Goal: Transaction & Acquisition: Purchase product/service

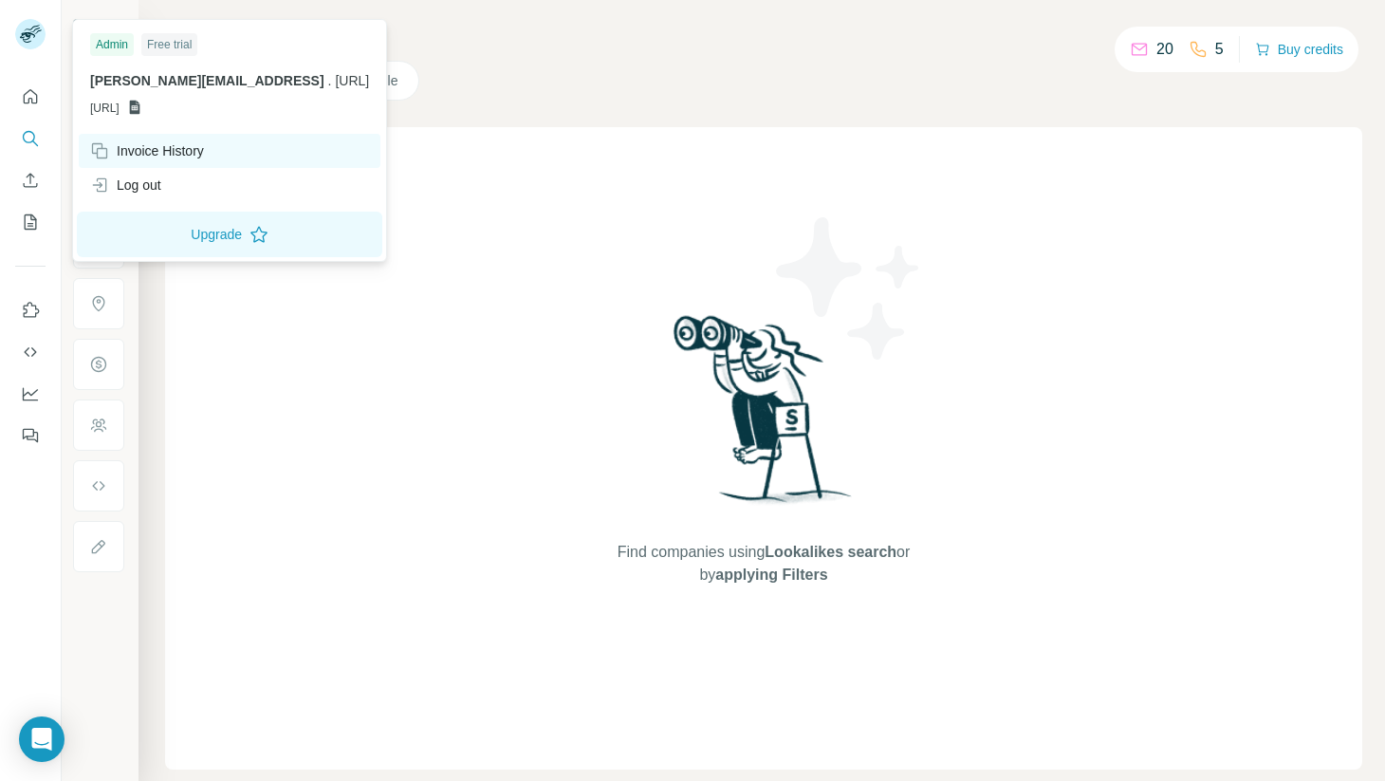
click at [182, 152] on div "Invoice History" at bounding box center [147, 150] width 114 height 19
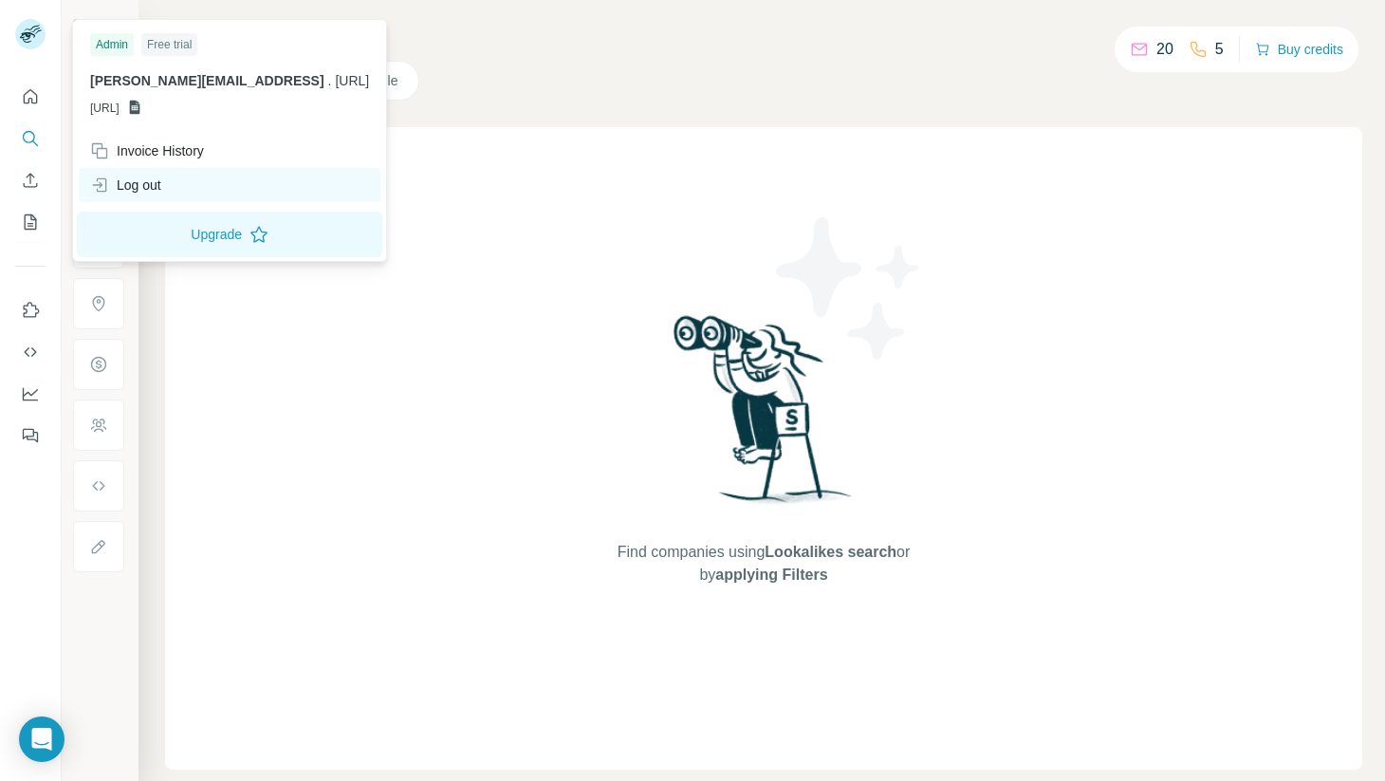
click at [157, 178] on div "Log out" at bounding box center [125, 184] width 71 height 19
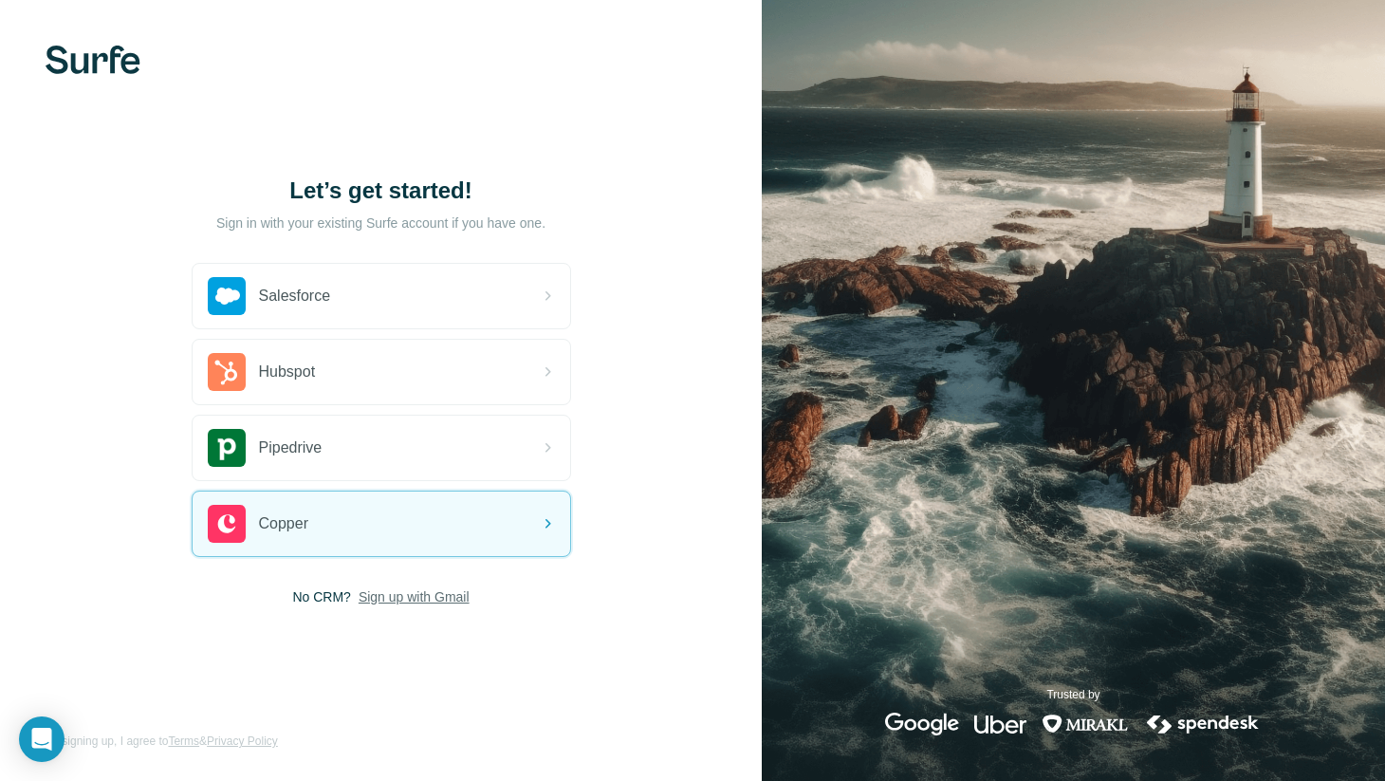
click at [424, 600] on span "Sign up with Gmail" at bounding box center [414, 596] width 111 height 19
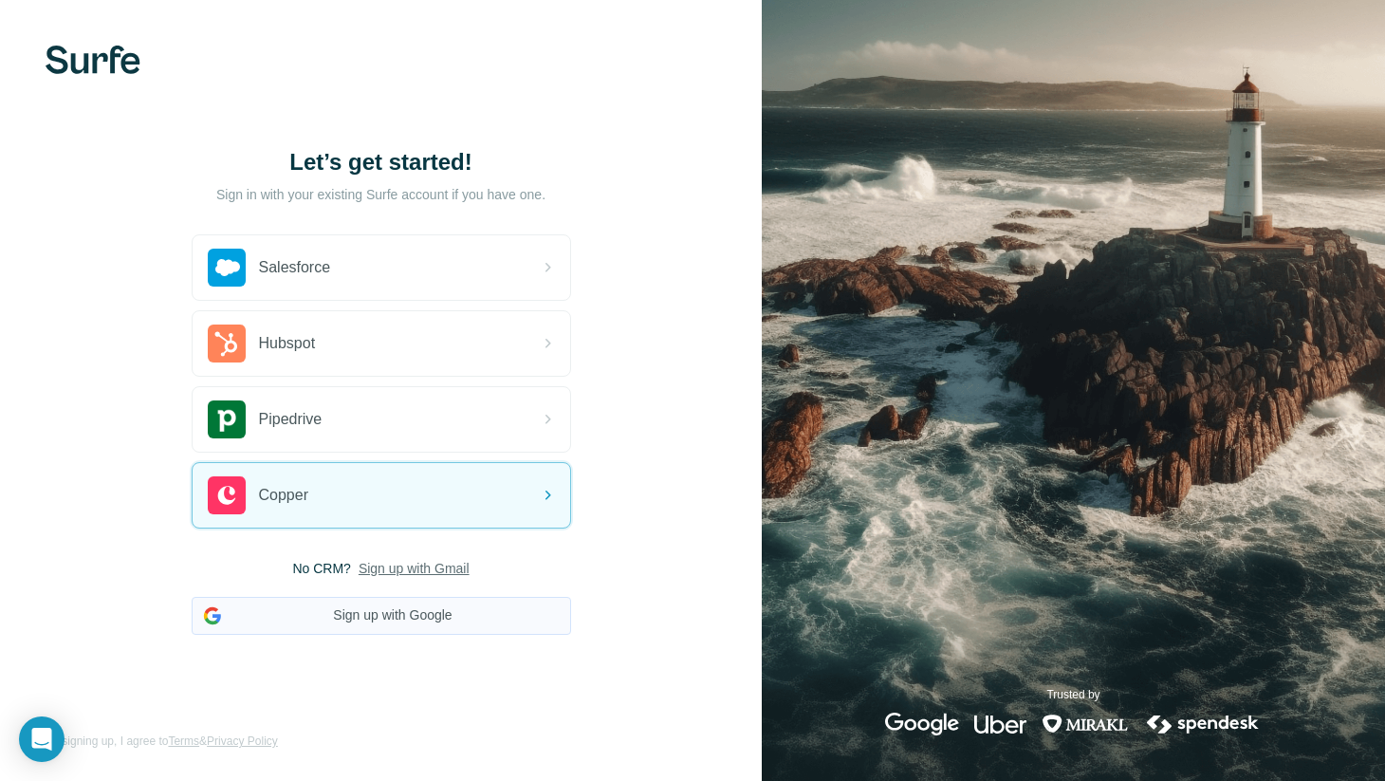
click at [418, 614] on button "Sign up with Google" at bounding box center [381, 616] width 379 height 38
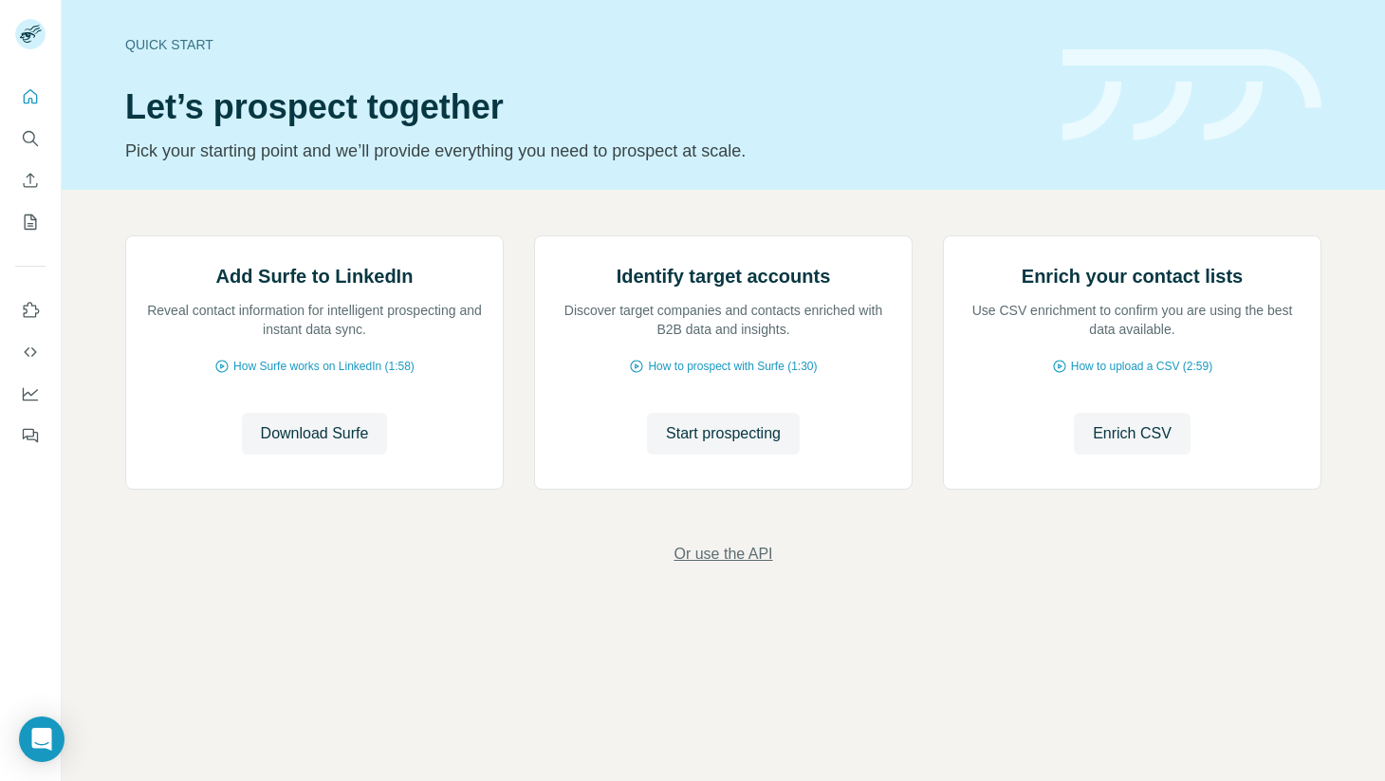
click at [754, 565] on span "Or use the API" at bounding box center [722, 554] width 99 height 23
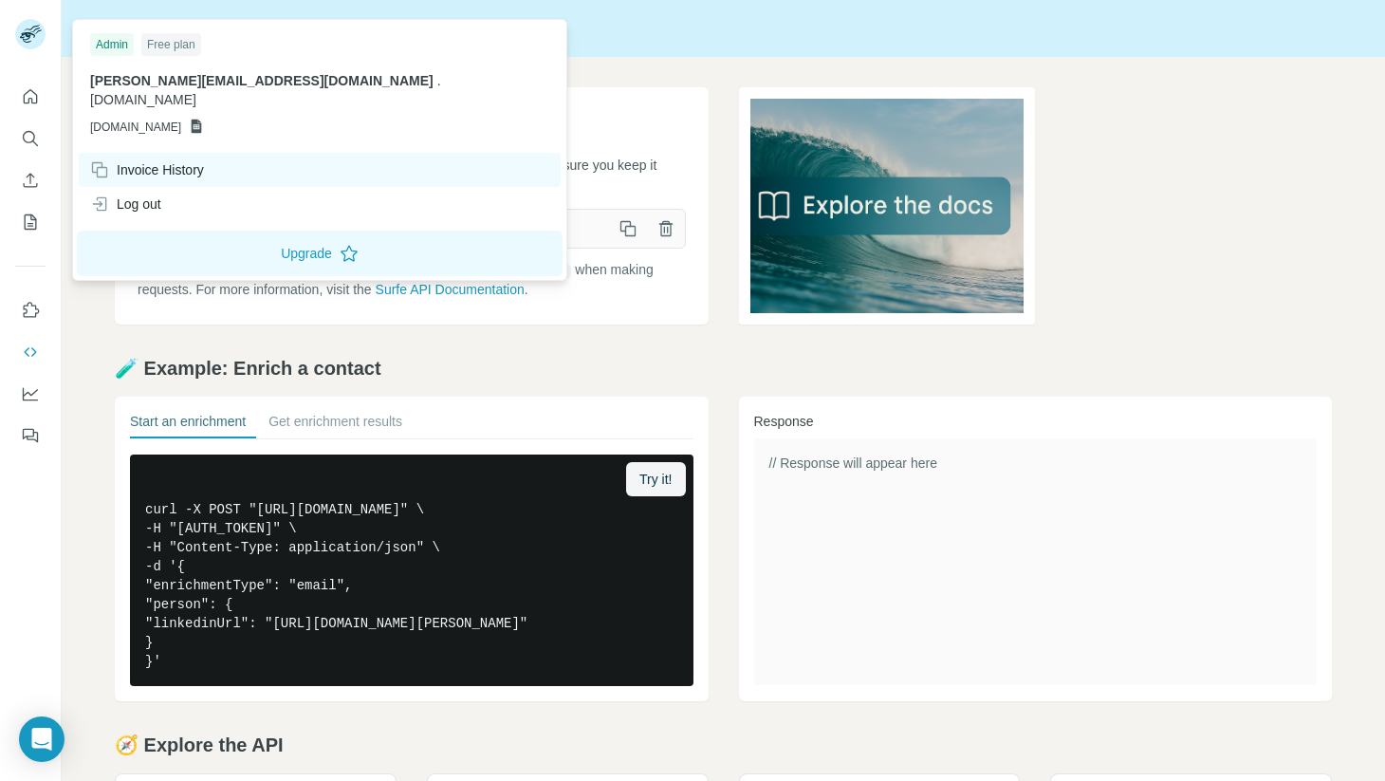
click at [161, 160] on div "Invoice History" at bounding box center [147, 169] width 114 height 19
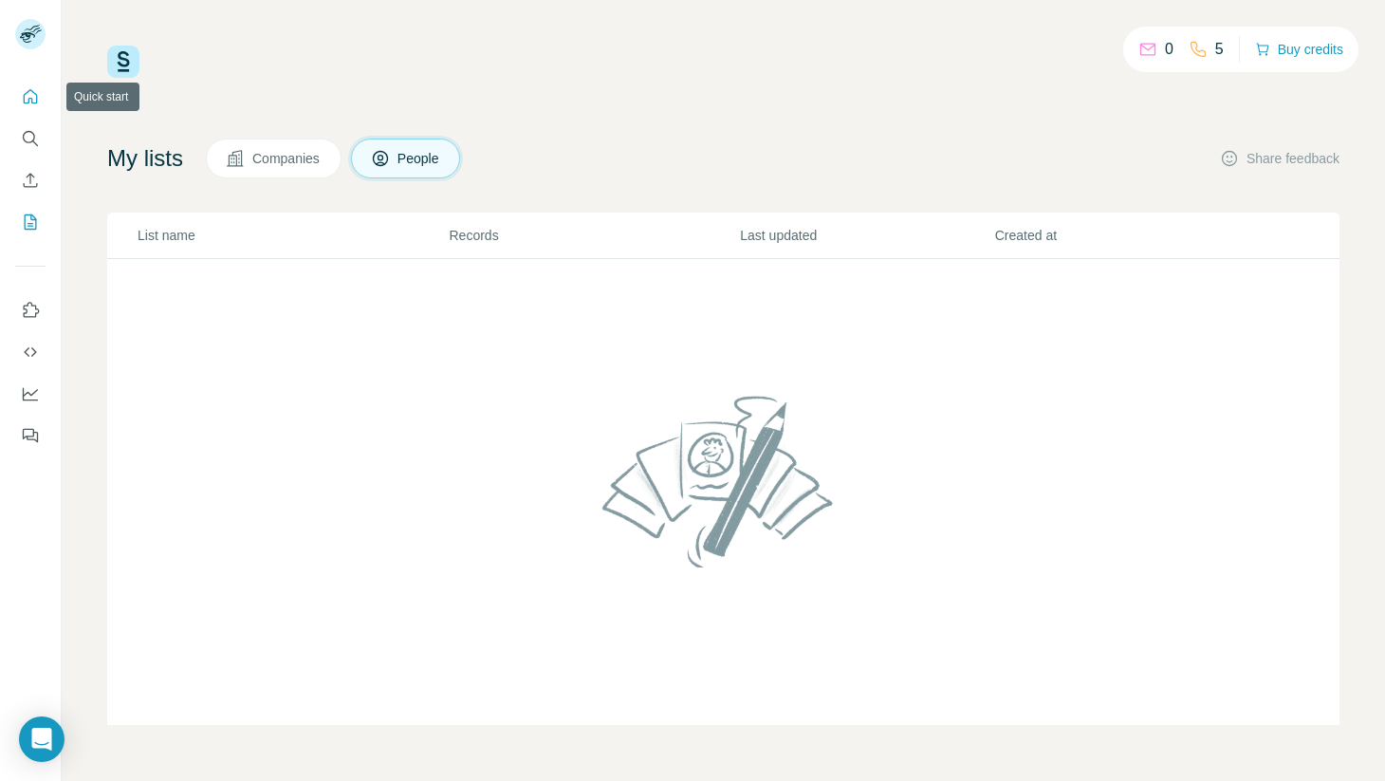
click at [23, 95] on icon "Quick start" at bounding box center [30, 96] width 19 height 19
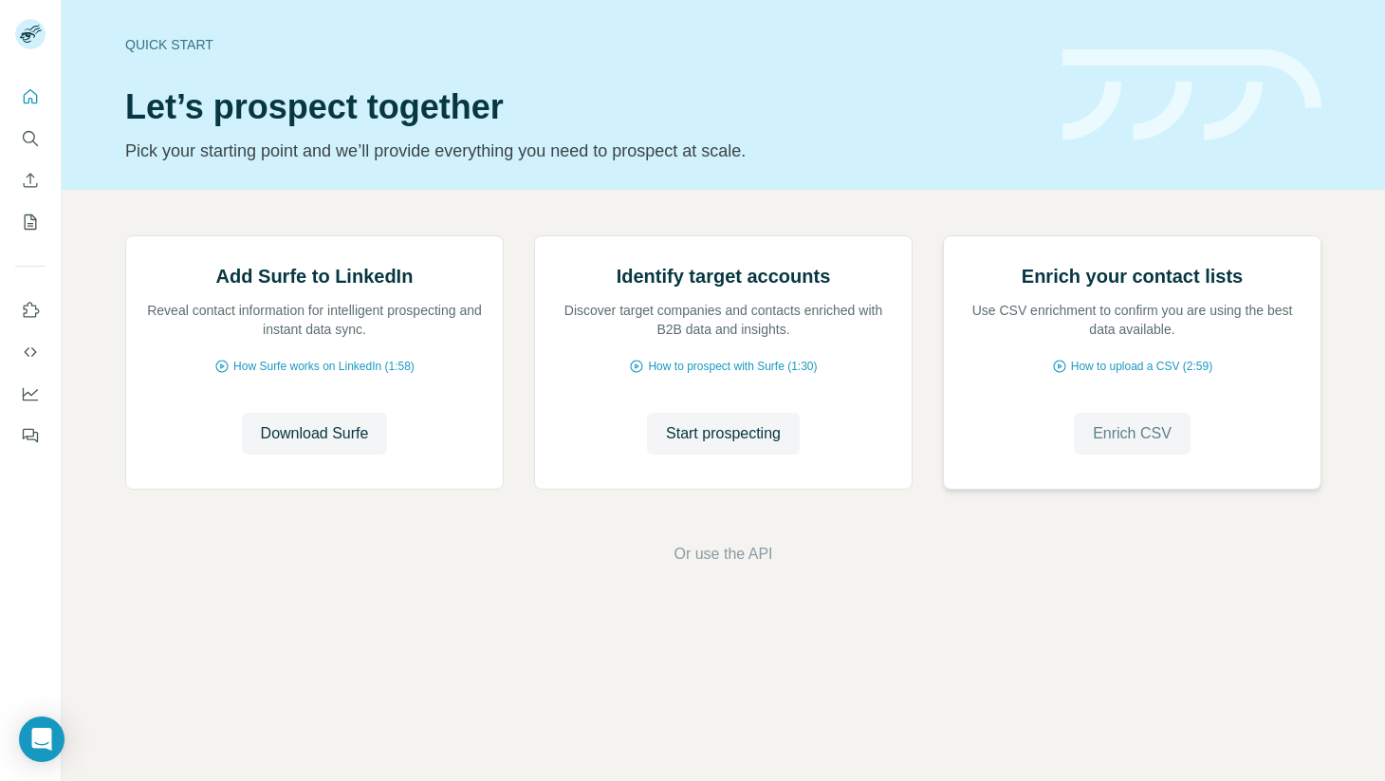
scroll to position [39, 0]
click at [697, 565] on span "Or use the API" at bounding box center [722, 554] width 99 height 23
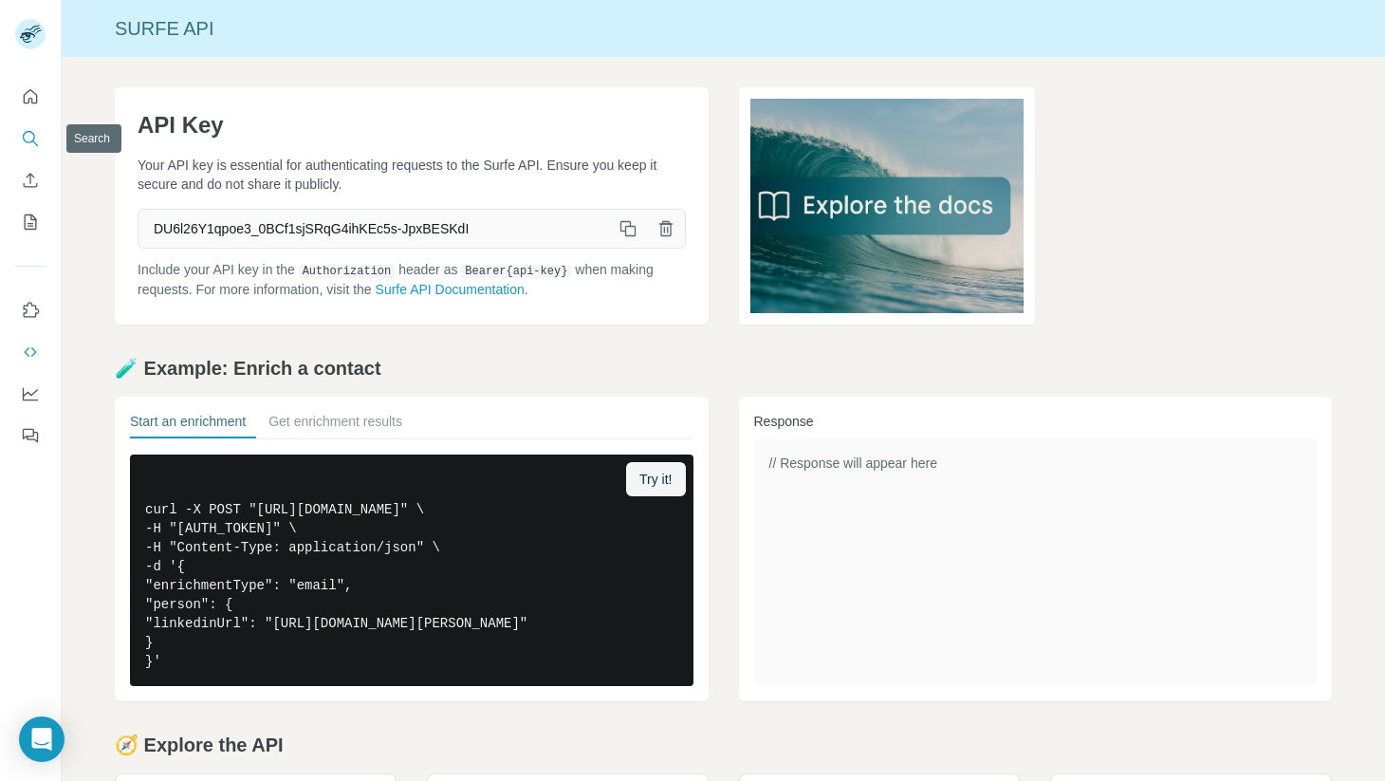
click at [27, 135] on icon "Search" at bounding box center [30, 138] width 19 height 19
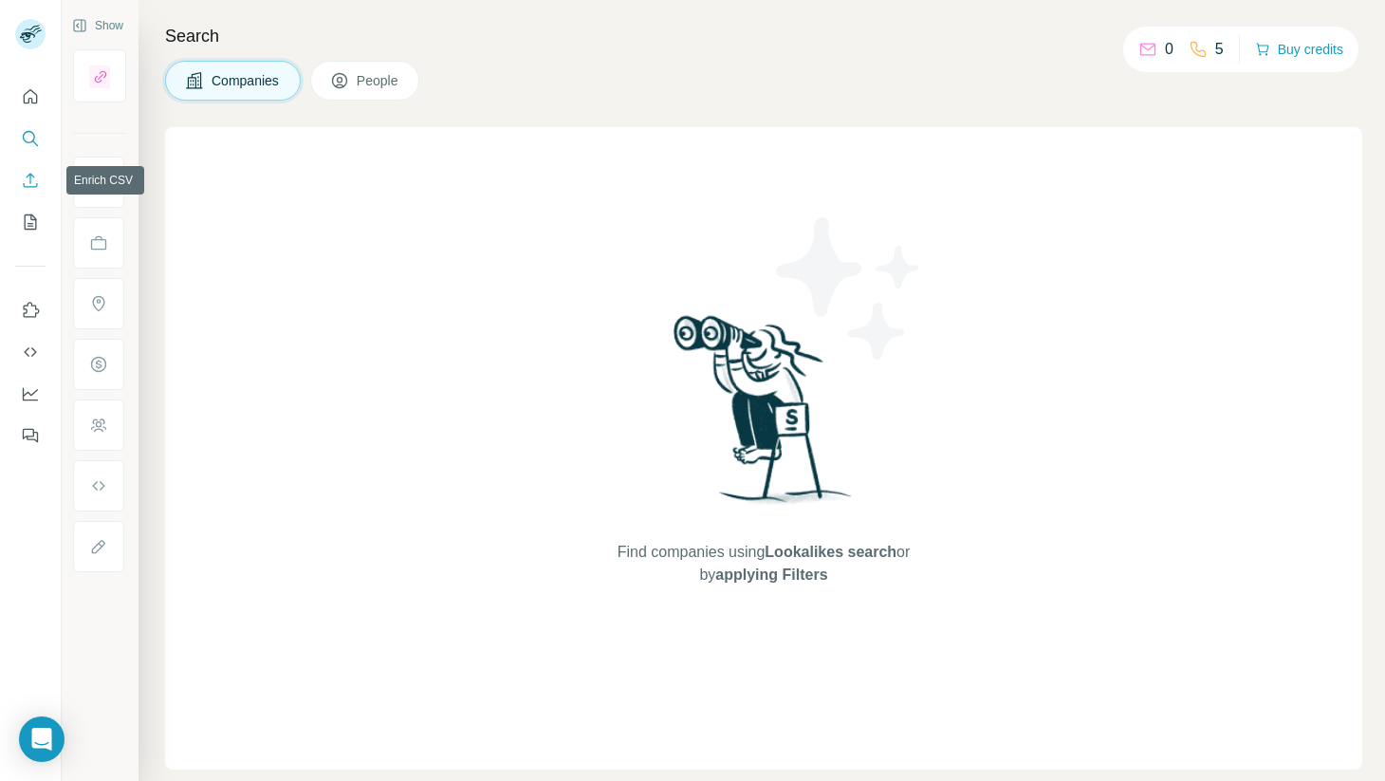
click at [28, 176] on icon "Enrich CSV" at bounding box center [30, 180] width 19 height 19
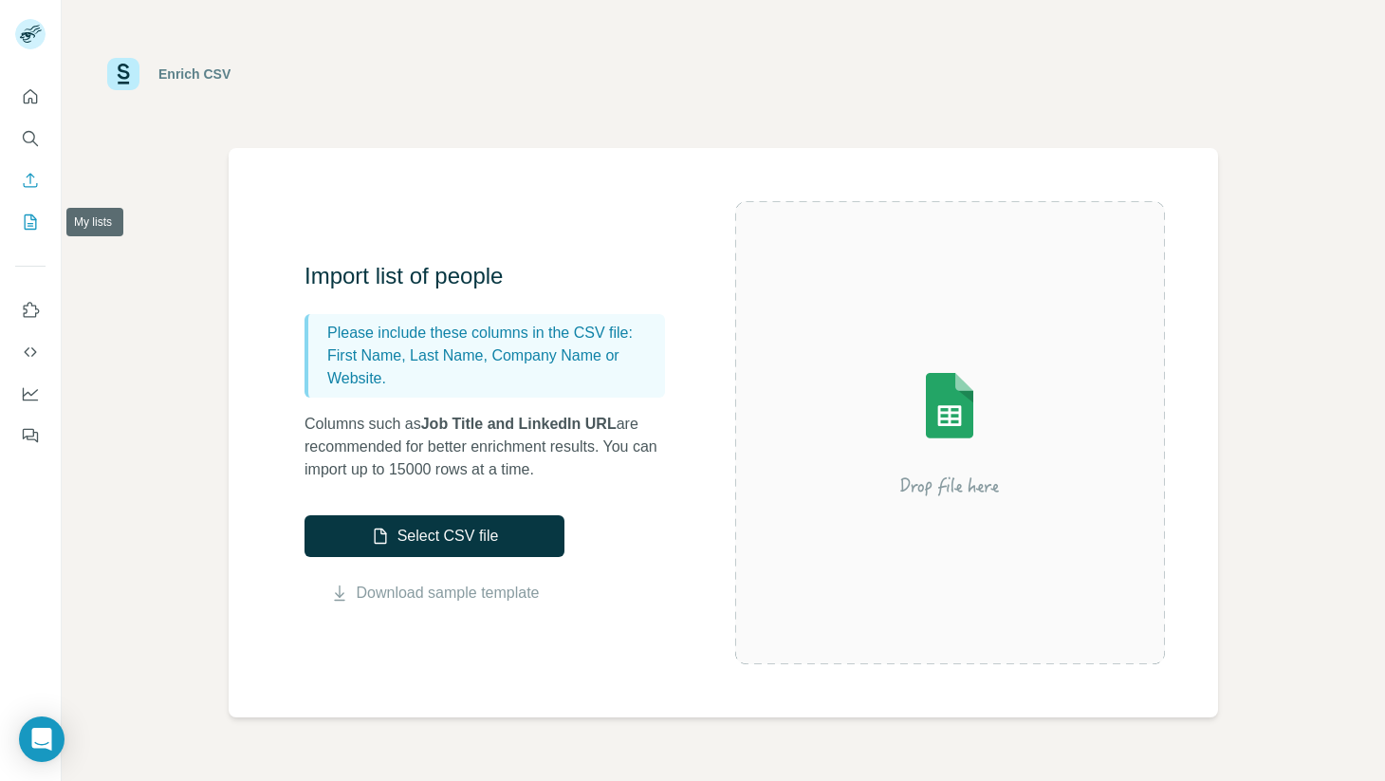
click at [28, 221] on icon "My lists" at bounding box center [30, 221] width 19 height 19
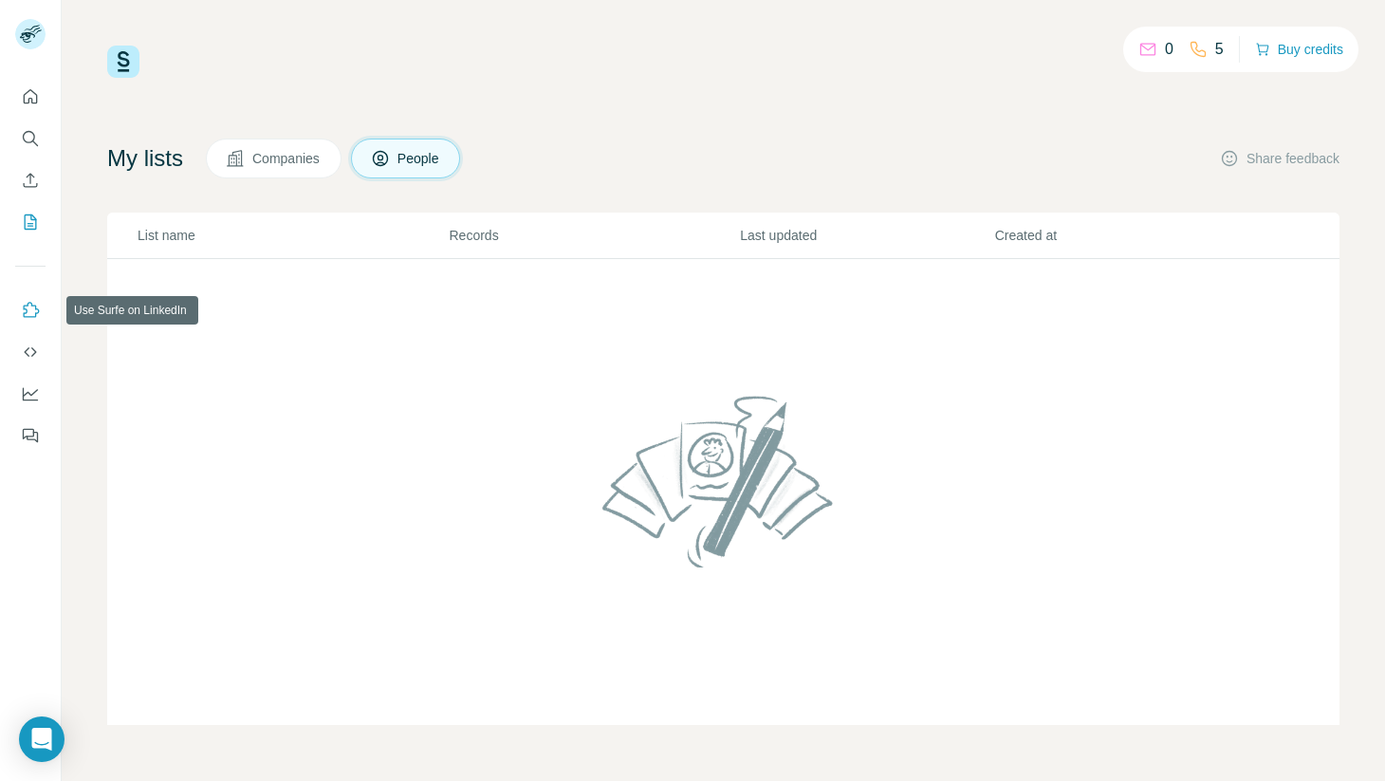
click at [30, 305] on icon "Use Surfe on LinkedIn" at bounding box center [30, 310] width 19 height 19
click at [27, 344] on icon "Use Surfe API" at bounding box center [30, 351] width 19 height 19
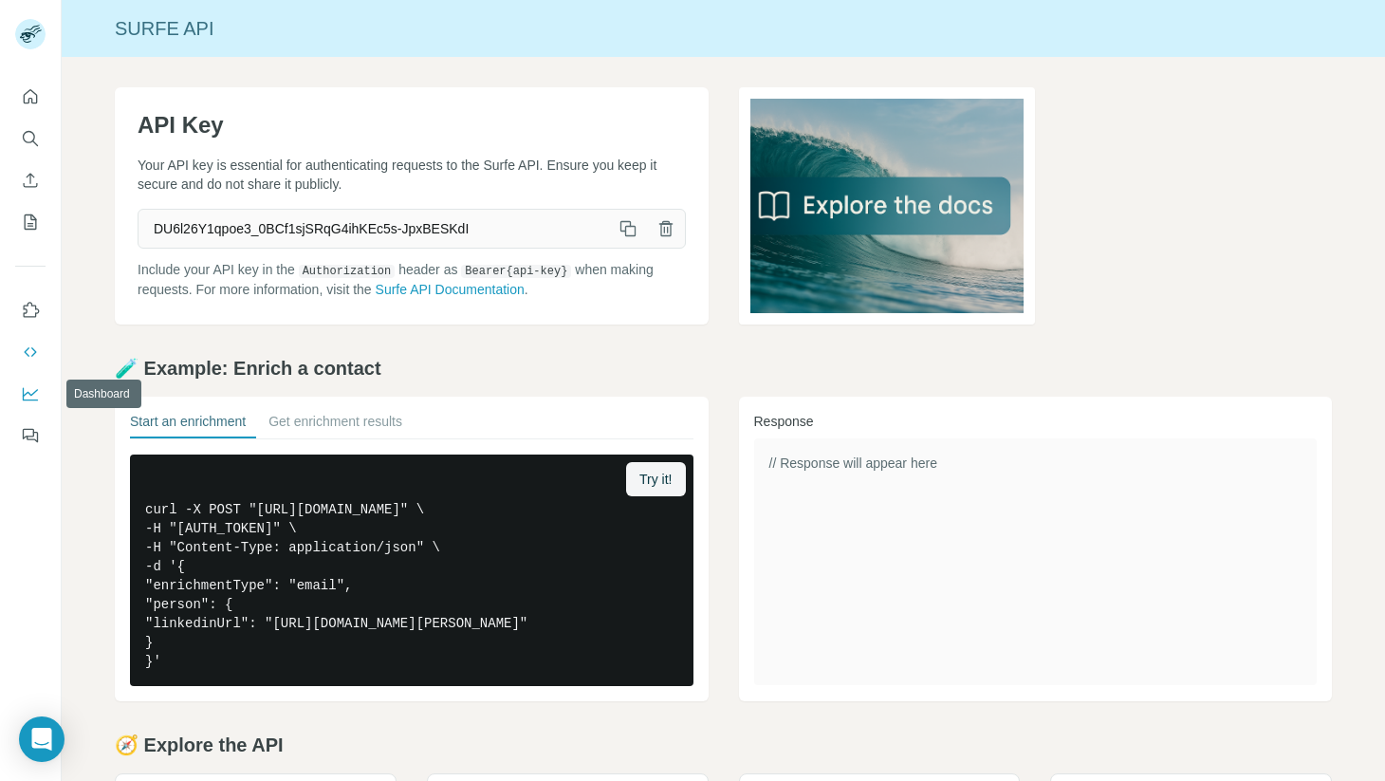
click at [30, 393] on icon "Dashboard" at bounding box center [30, 393] width 19 height 19
click at [27, 434] on icon "Feedback" at bounding box center [30, 435] width 19 height 19
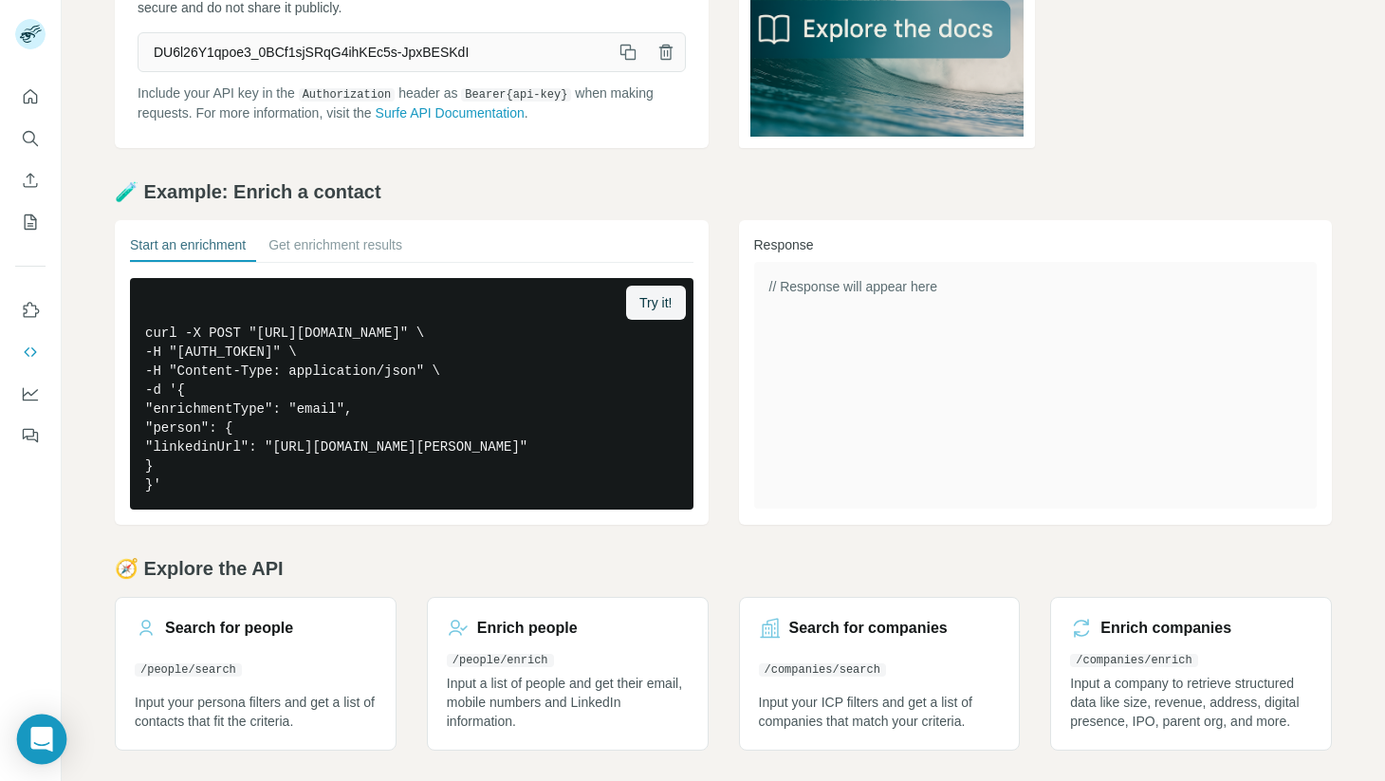
click at [48, 731] on icon "Open Intercom Messenger" at bounding box center [41, 739] width 22 height 25
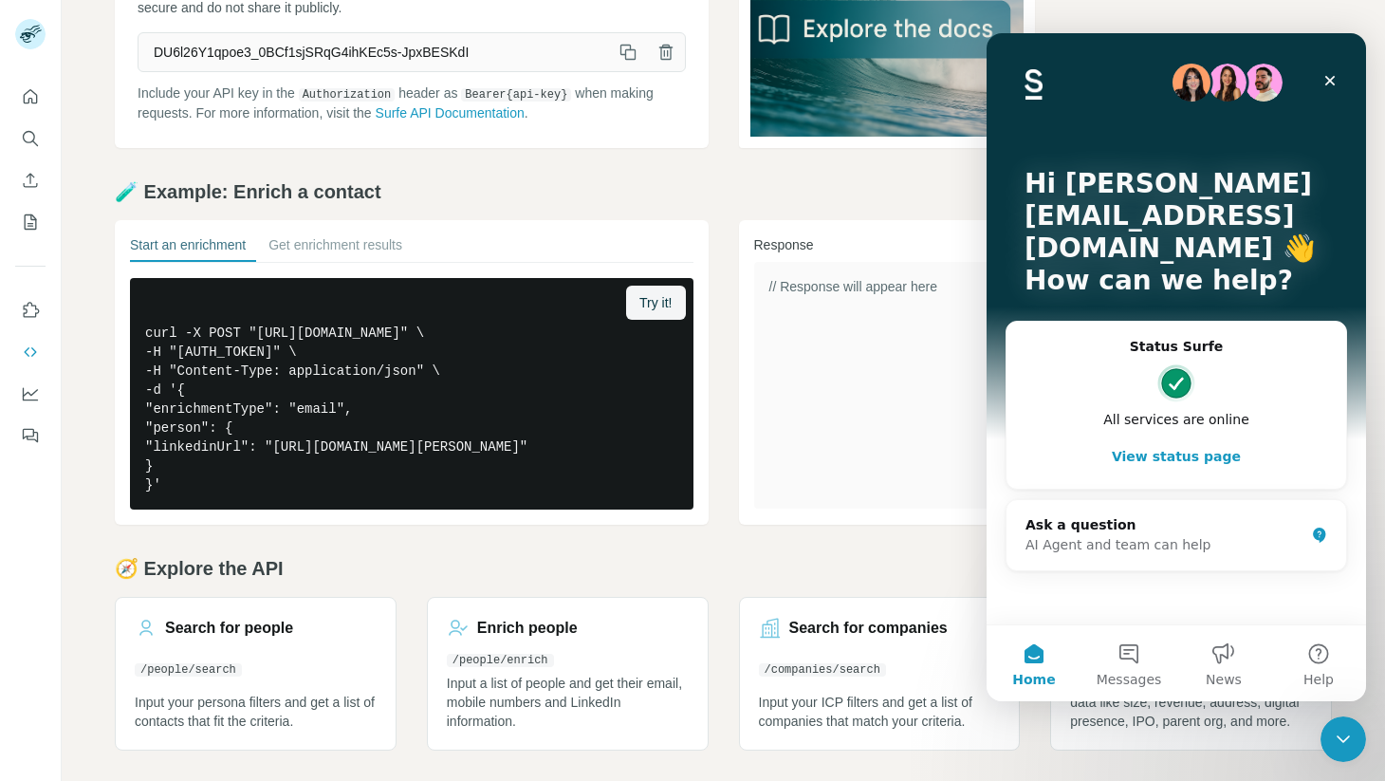
scroll to position [0, 0]
click at [1333, 81] on icon "Close" at bounding box center [1329, 80] width 15 height 15
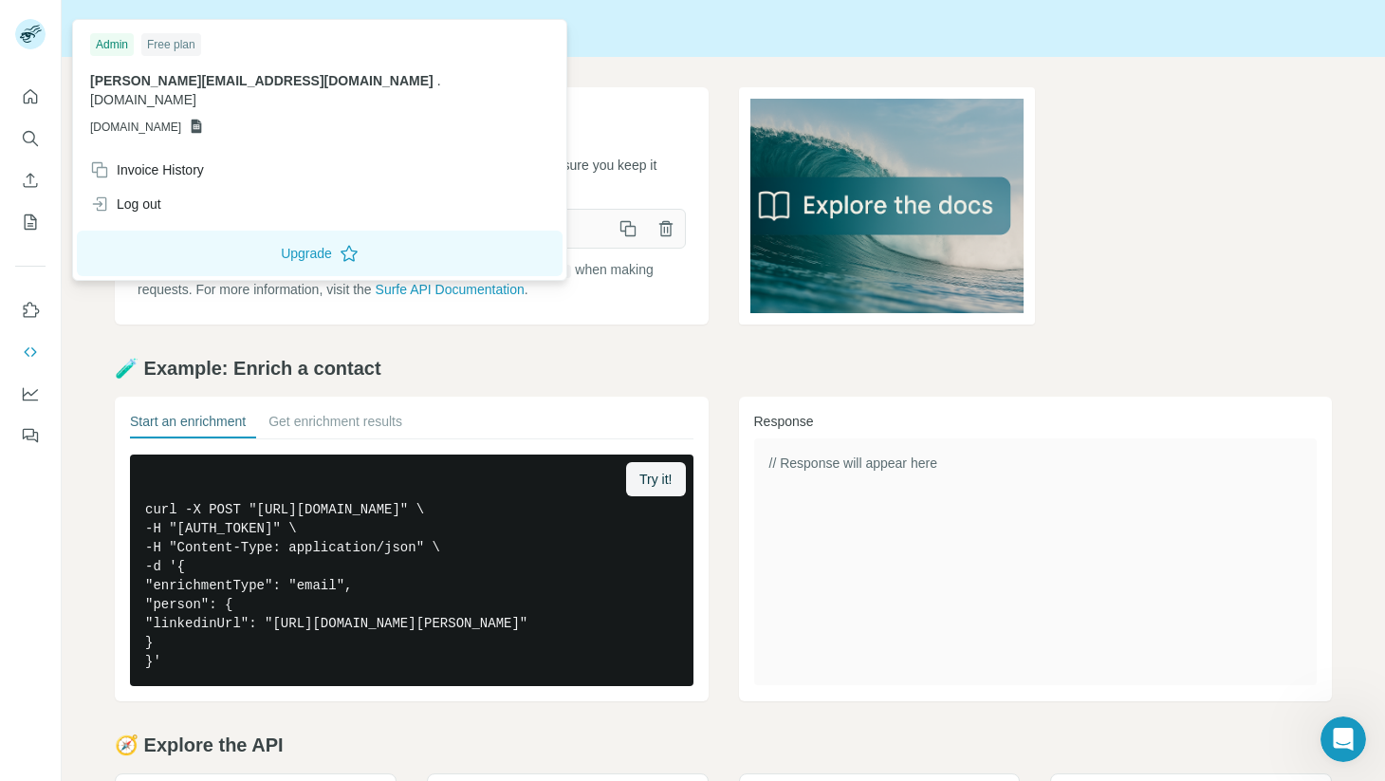
click at [32, 25] on rect at bounding box center [30, 34] width 30 height 30
click at [160, 119] on span "[DOMAIN_NAME]" at bounding box center [135, 127] width 91 height 17
click at [202, 120] on icon at bounding box center [197, 127] width 10 height 14
click at [119, 43] on div "Admin" at bounding box center [112, 44] width 44 height 23
click at [210, 233] on button "Upgrade" at bounding box center [320, 253] width 486 height 46
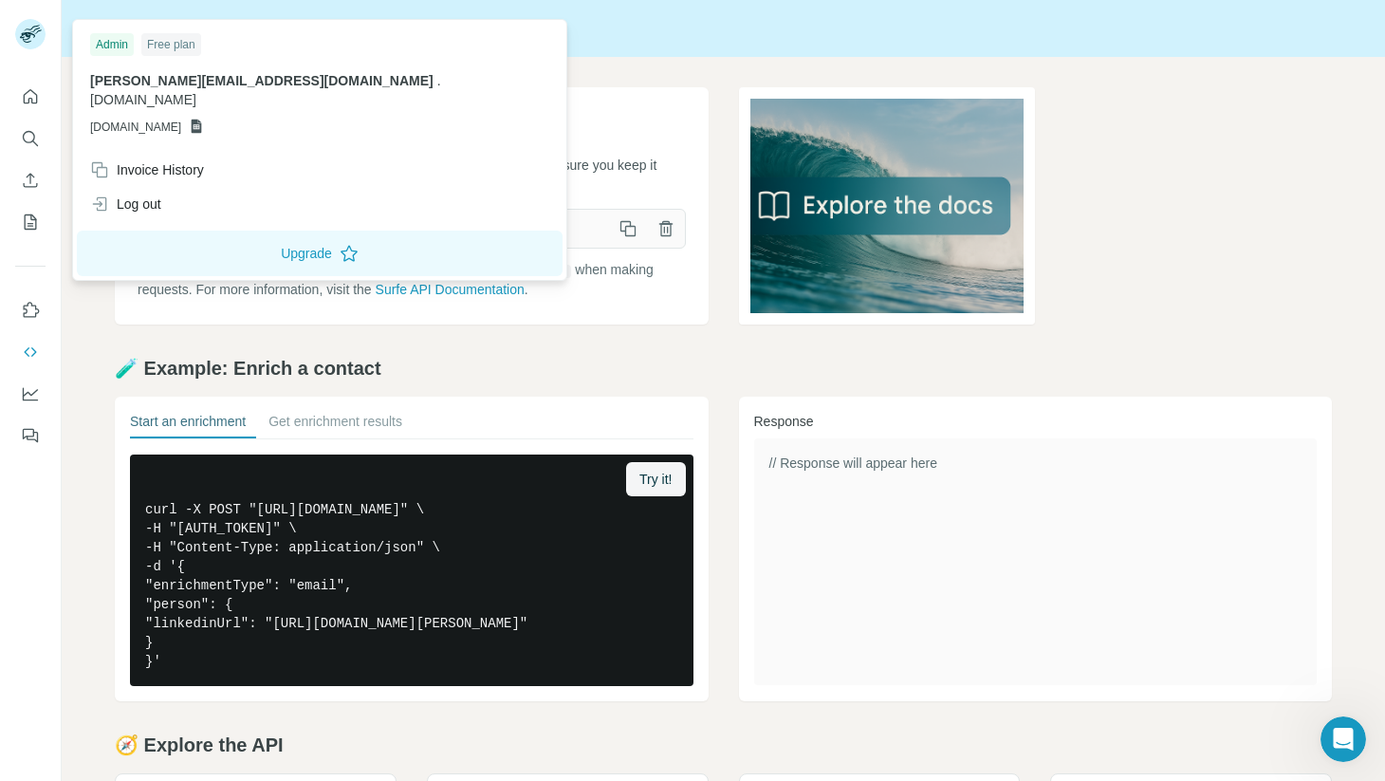
click at [398, 352] on div "API Key Your API key is essential for authenticating requests to the Surfe API.…" at bounding box center [723, 507] width 1323 height 900
click at [220, 239] on button "Upgrade" at bounding box center [320, 253] width 486 height 46
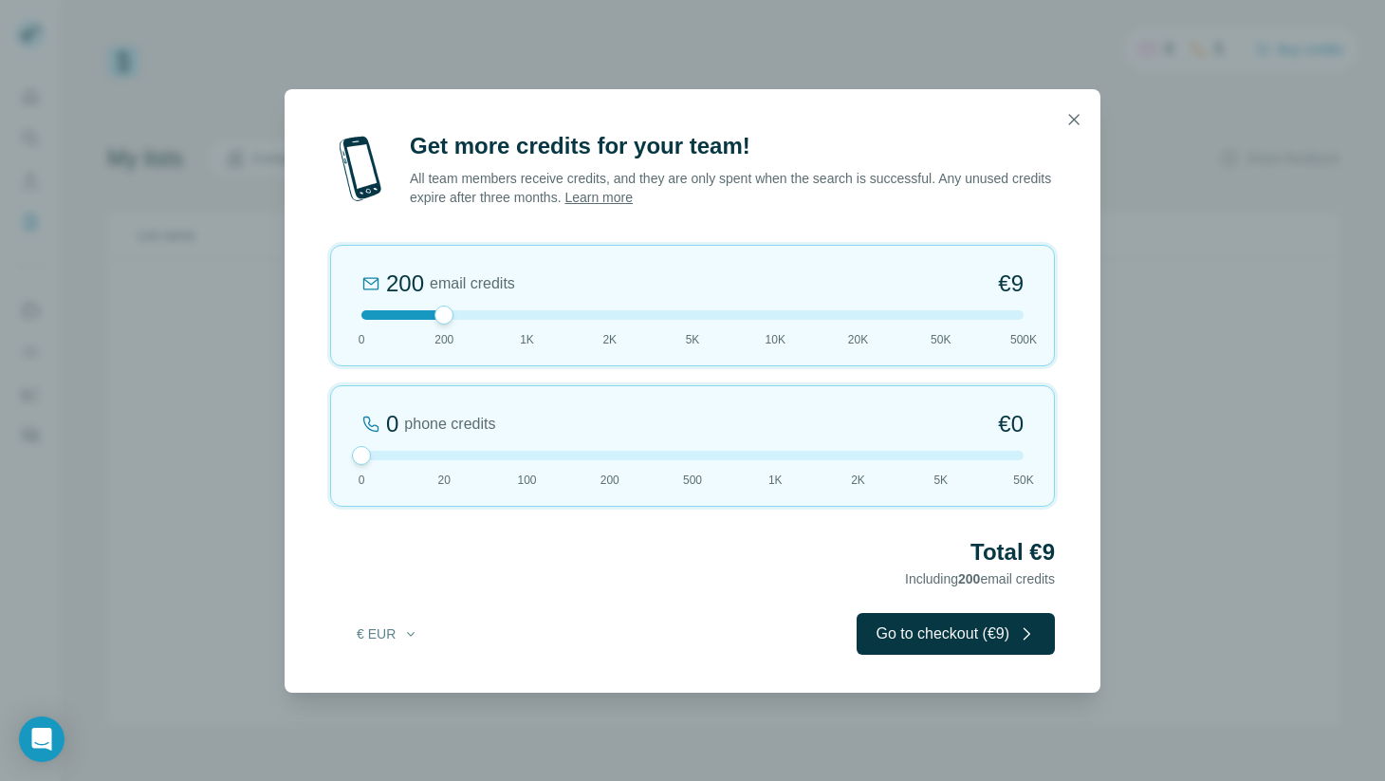
drag, startPoint x: 442, startPoint y: 456, endPoint x: 358, endPoint y: 457, distance: 84.4
click at [358, 457] on div at bounding box center [361, 455] width 19 height 19
drag, startPoint x: 446, startPoint y: 313, endPoint x: 601, endPoint y: 312, distance: 155.6
click at [601, 312] on div at bounding box center [609, 314] width 19 height 19
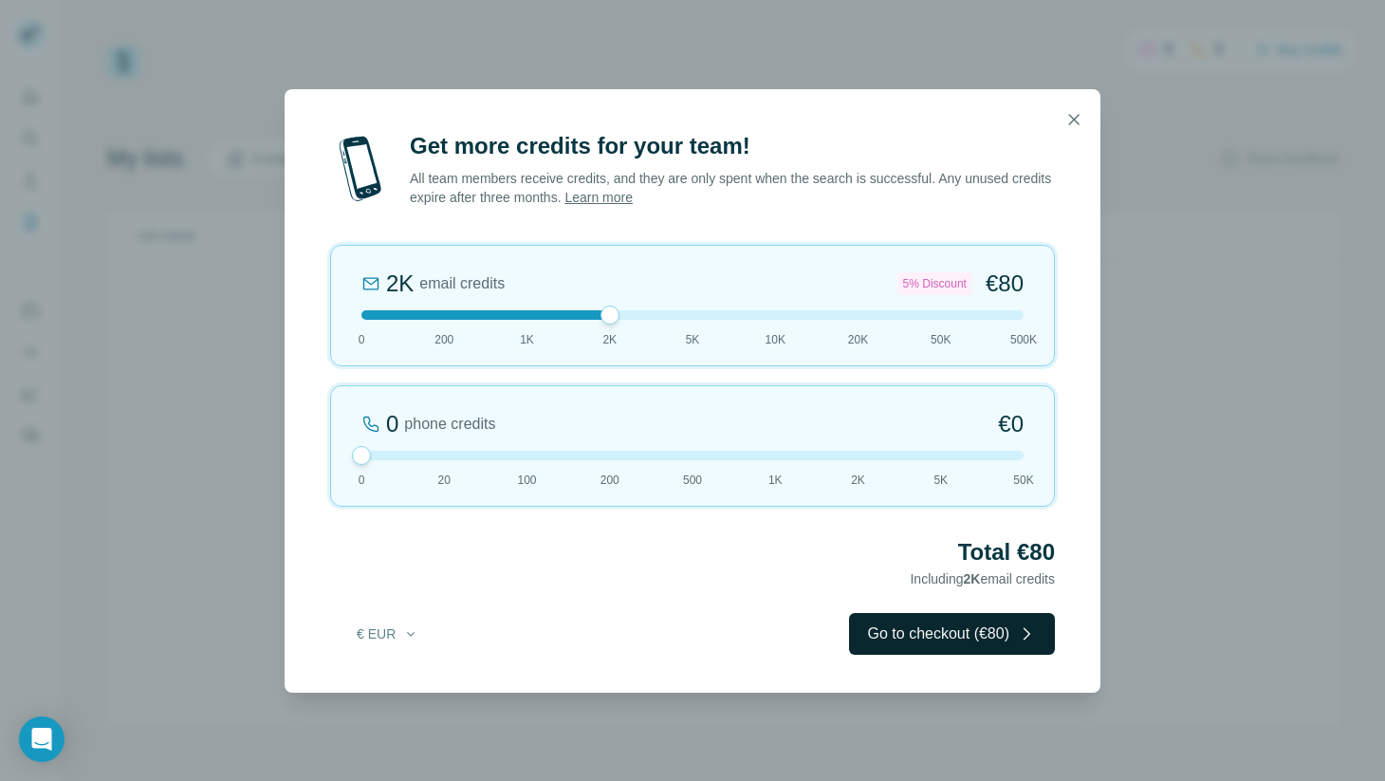
click at [885, 627] on button "Go to checkout (€80)" at bounding box center [952, 634] width 206 height 42
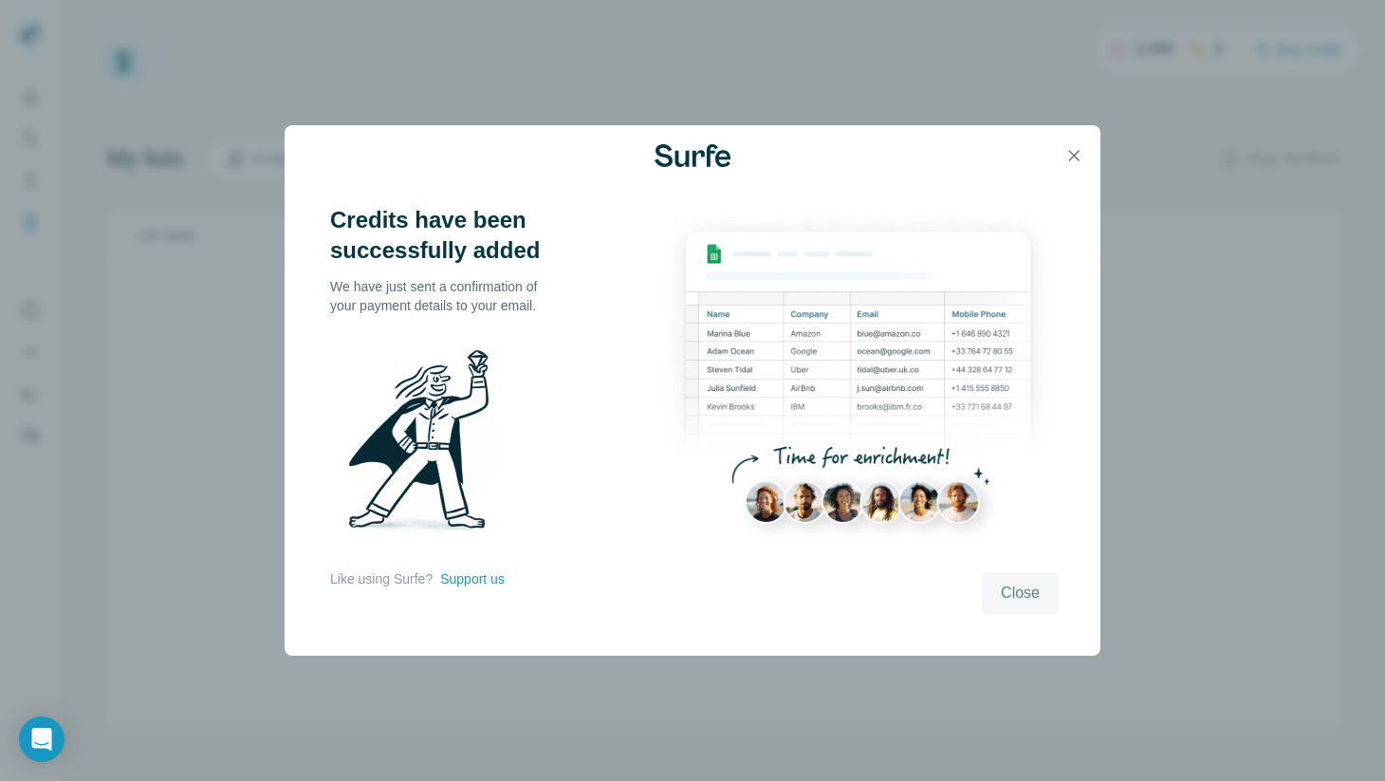
click at [1012, 579] on button "Close" at bounding box center [1020, 593] width 77 height 42
